Goal: Task Accomplishment & Management: Manage account settings

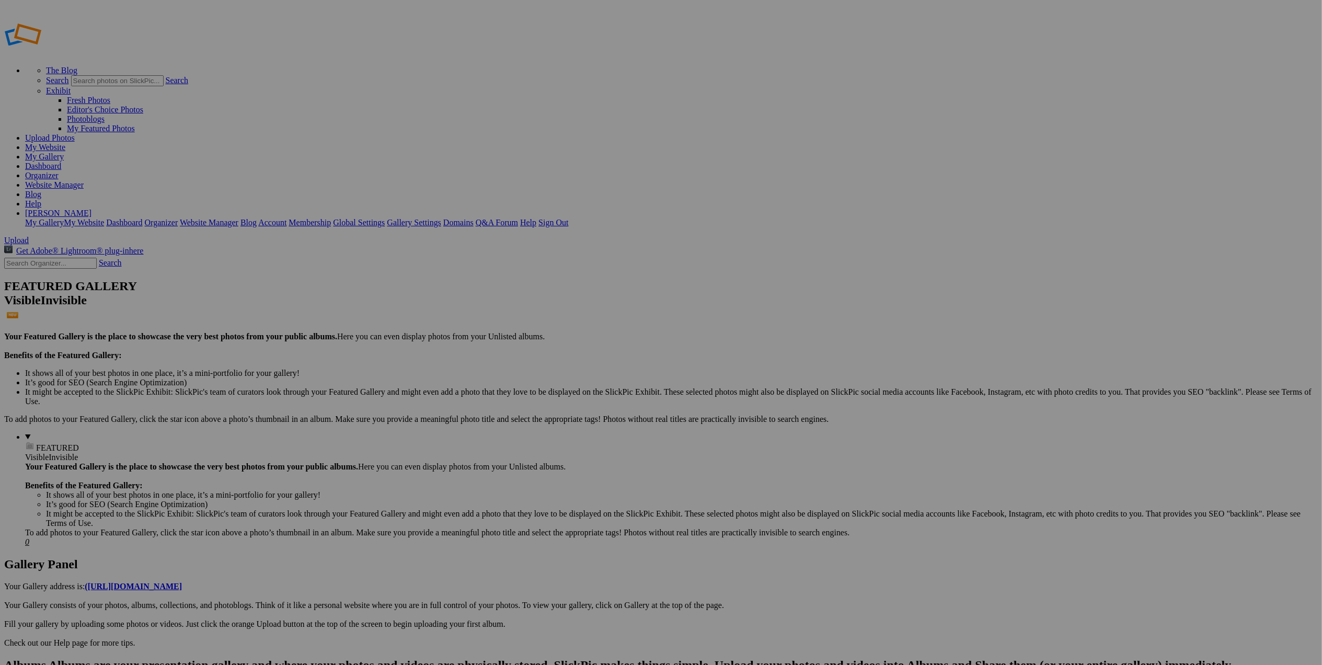
click at [755, 397] on div "Cancel Yes" at bounding box center [661, 401] width 209 height 9
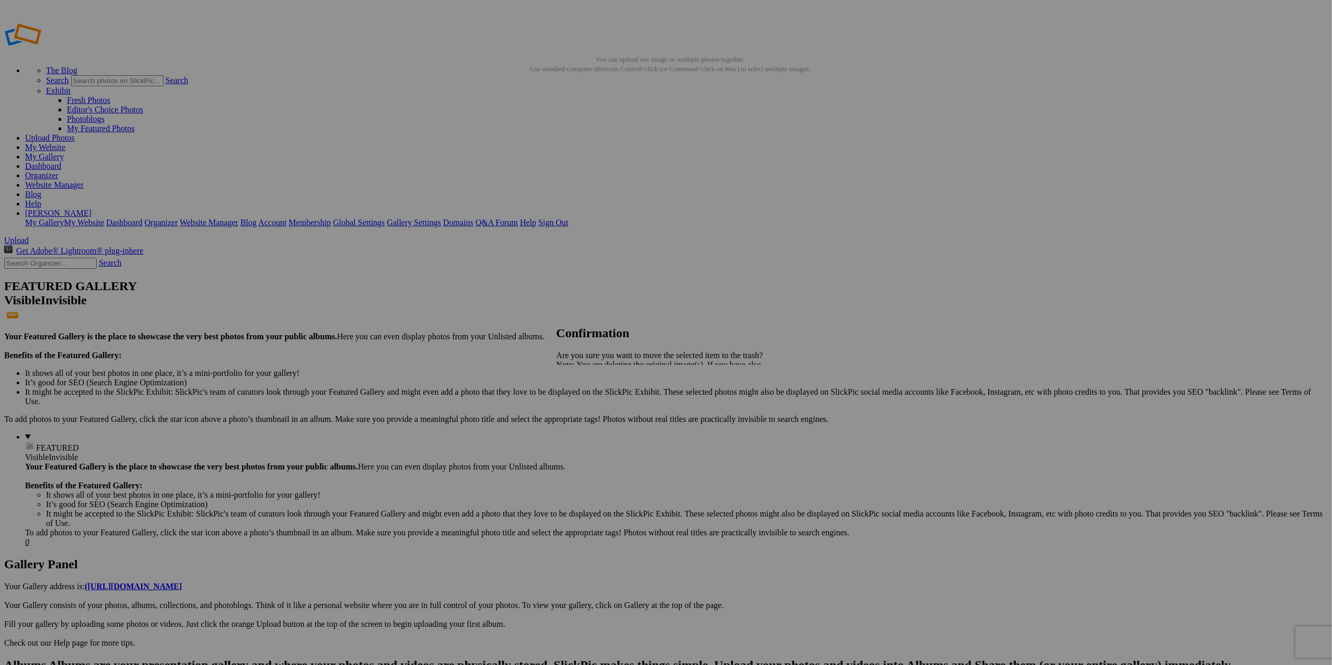
click at [592, 402] on span "Yes" at bounding box center [586, 401] width 12 height 9
click at [29, 236] on span "Upload" at bounding box center [16, 240] width 25 height 9
type input "Album-2025-09-08-1241"
drag, startPoint x: 552, startPoint y: 312, endPoint x: 482, endPoint y: 313, distance: 70.1
drag, startPoint x: 482, startPoint y: 313, endPoint x: 368, endPoint y: 256, distance: 127.4
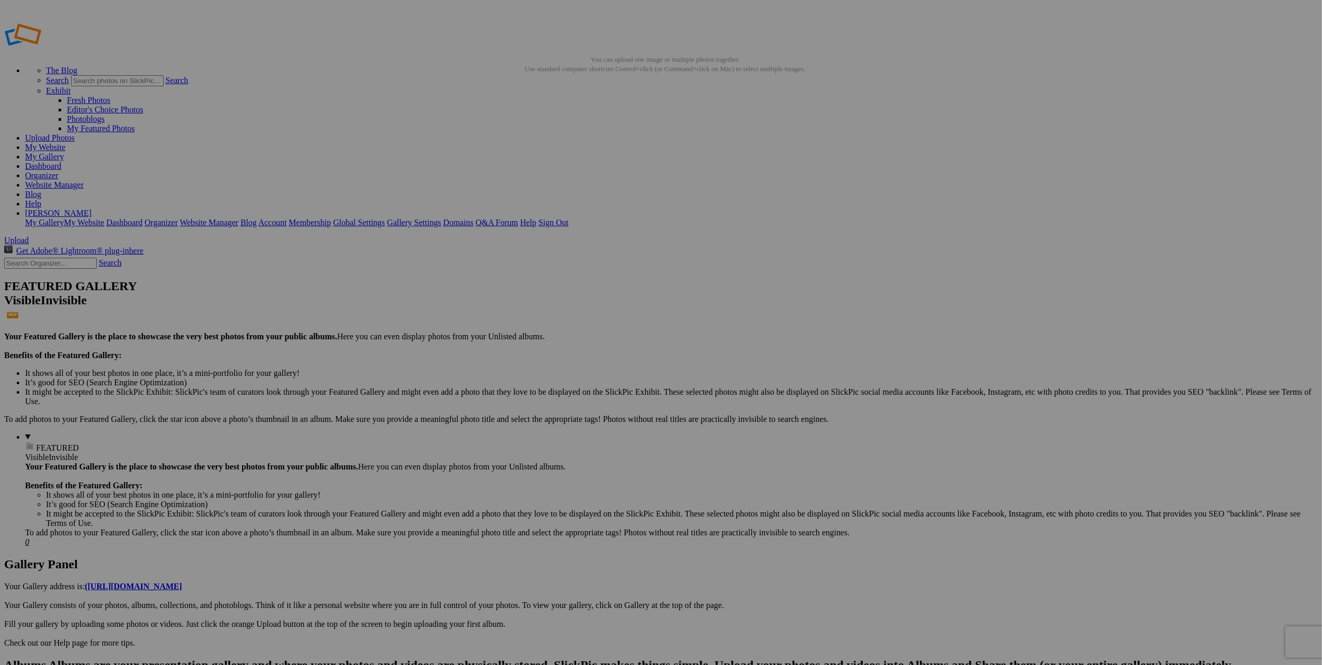
click at [523, 372] on span at bounding box center [523, 376] width 0 height 9
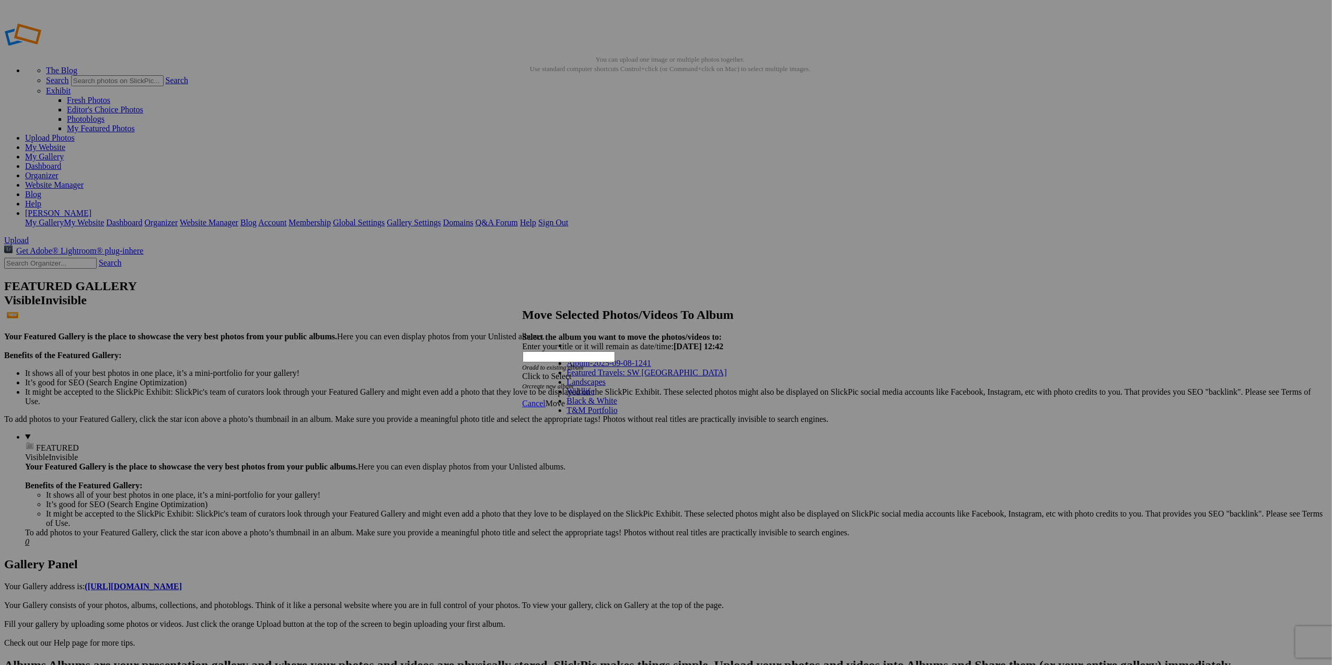
click at [595, 396] on link "Wildlife" at bounding box center [581, 391] width 28 height 9
click at [565, 399] on span "Move" at bounding box center [555, 403] width 19 height 9
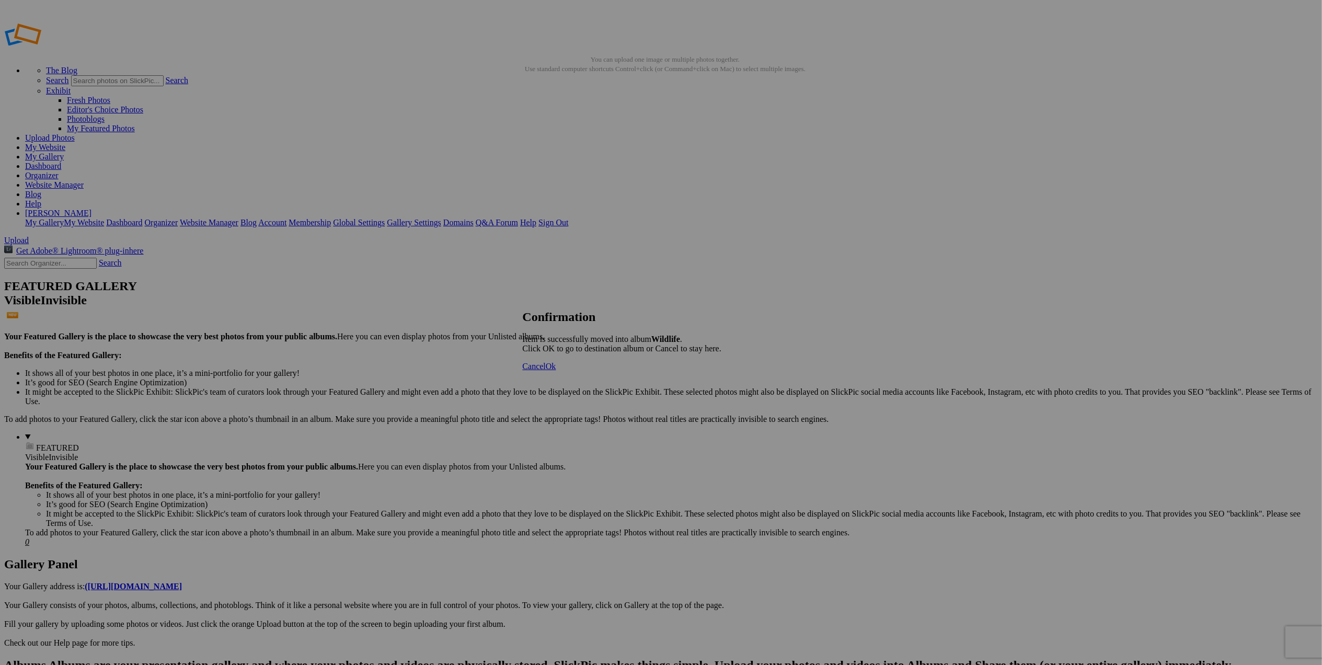
click at [556, 371] on span "Ok" at bounding box center [551, 366] width 10 height 9
click at [566, 371] on span "Yes" at bounding box center [560, 373] width 12 height 9
